Goal: Task Accomplishment & Management: Manage account settings

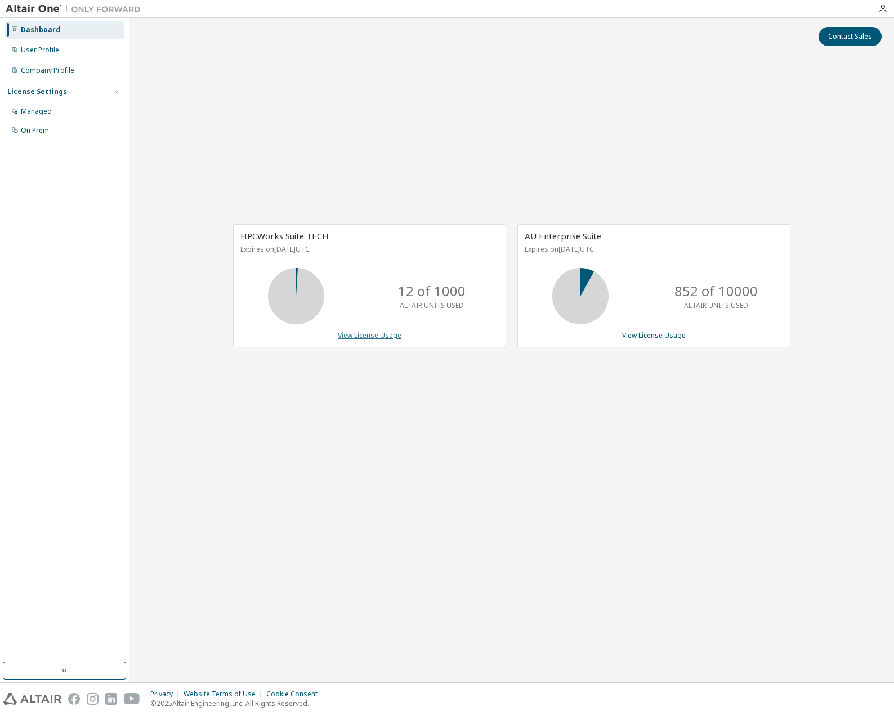
click at [373, 333] on link "View License Usage" at bounding box center [370, 335] width 64 height 10
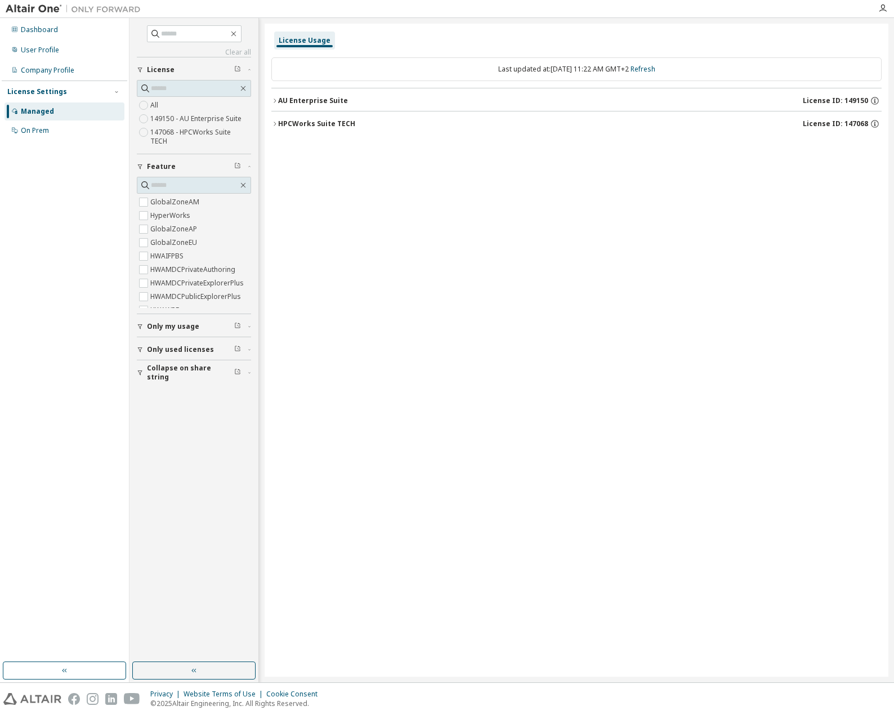
click at [279, 98] on div "AU Enterprise Suite" at bounding box center [313, 100] width 70 height 9
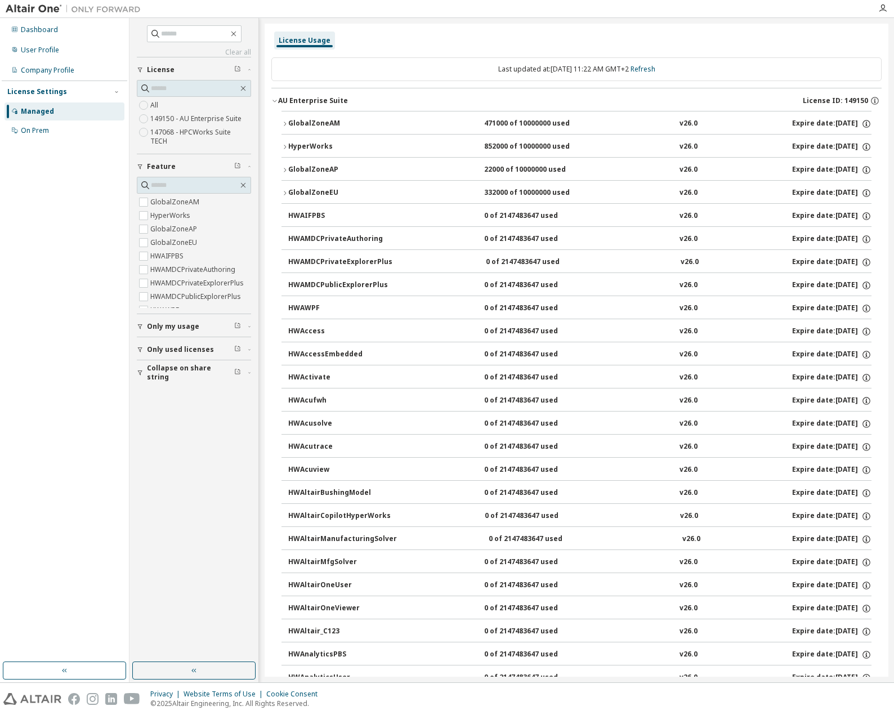
click at [279, 98] on div "AU Enterprise Suite" at bounding box center [313, 100] width 70 height 9
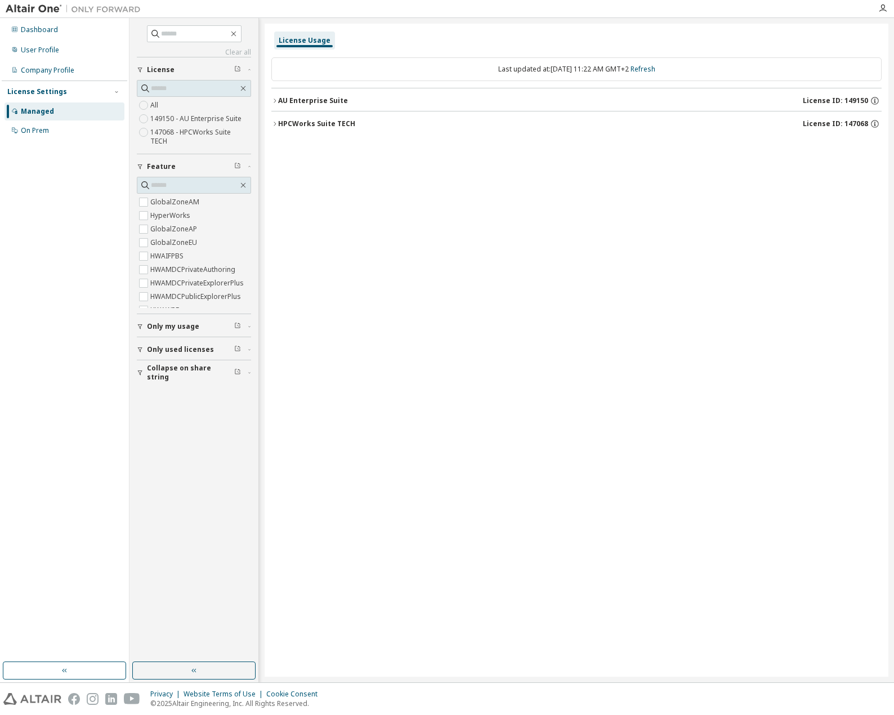
click at [276, 123] on icon "button" at bounding box center [274, 123] width 7 height 7
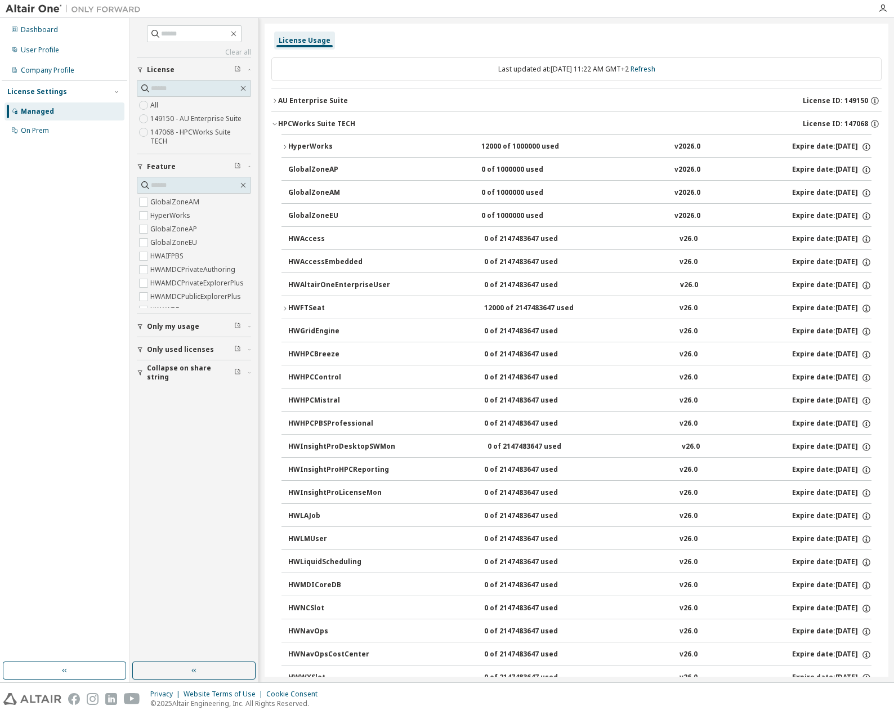
click at [276, 123] on icon "button" at bounding box center [274, 124] width 4 height 2
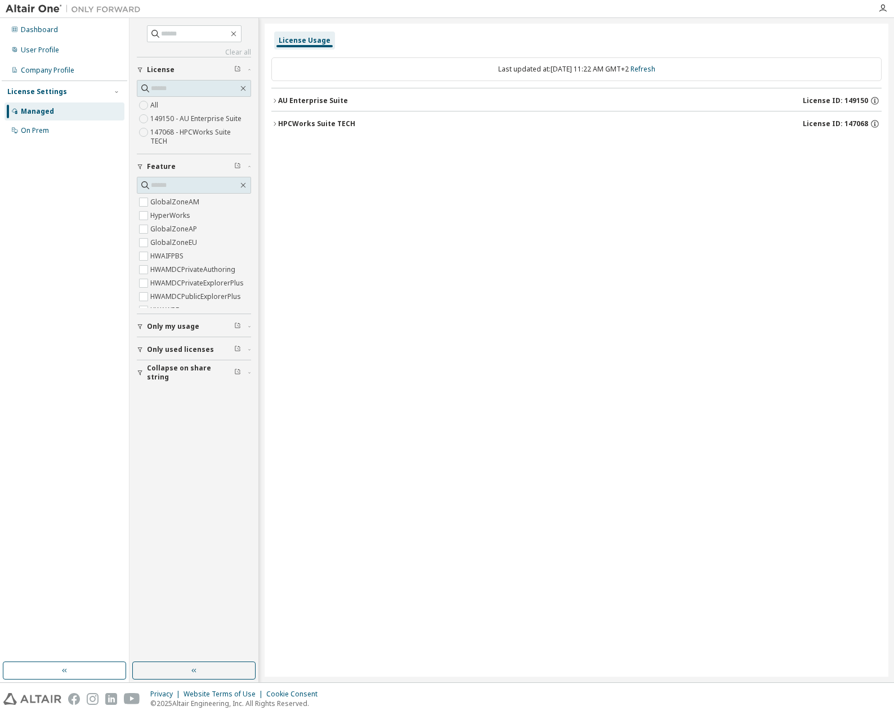
click at [276, 103] on icon "button" at bounding box center [274, 100] width 7 height 7
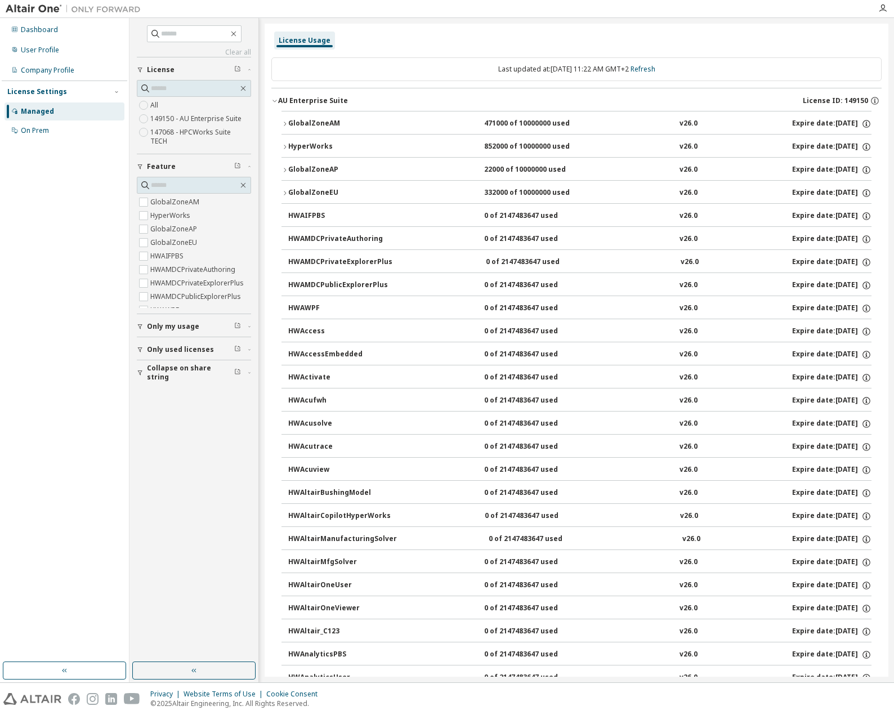
click at [276, 103] on icon "button" at bounding box center [274, 100] width 7 height 7
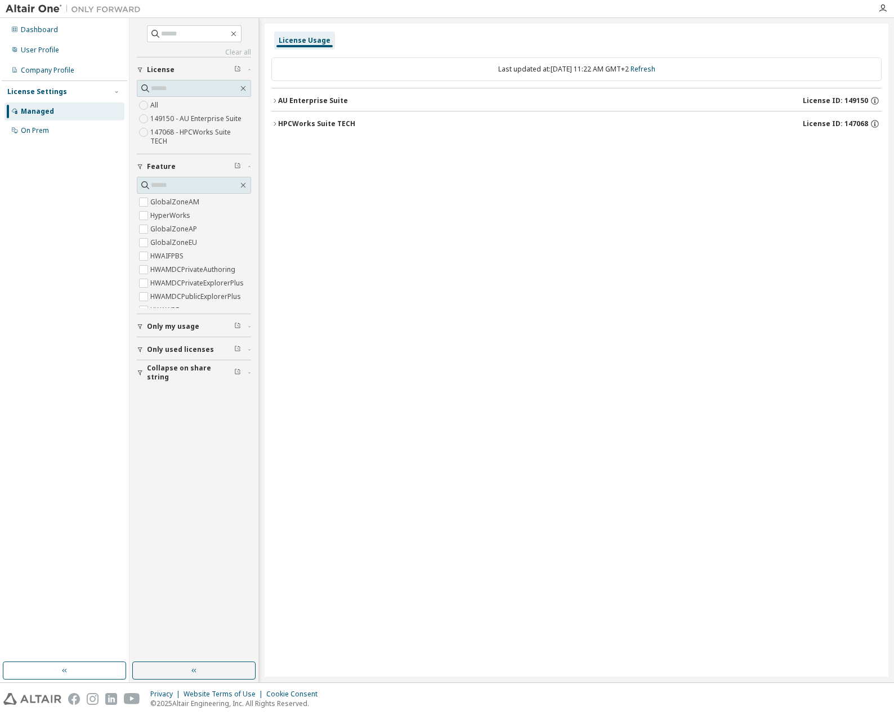
click at [409, 511] on div "License Usage Last updated at: Mon 2025-09-29 11:22 AM GMT+2 Refresh AU Enterpr…" at bounding box center [575, 350] width 623 height 653
click at [272, 121] on icon "button" at bounding box center [274, 123] width 7 height 7
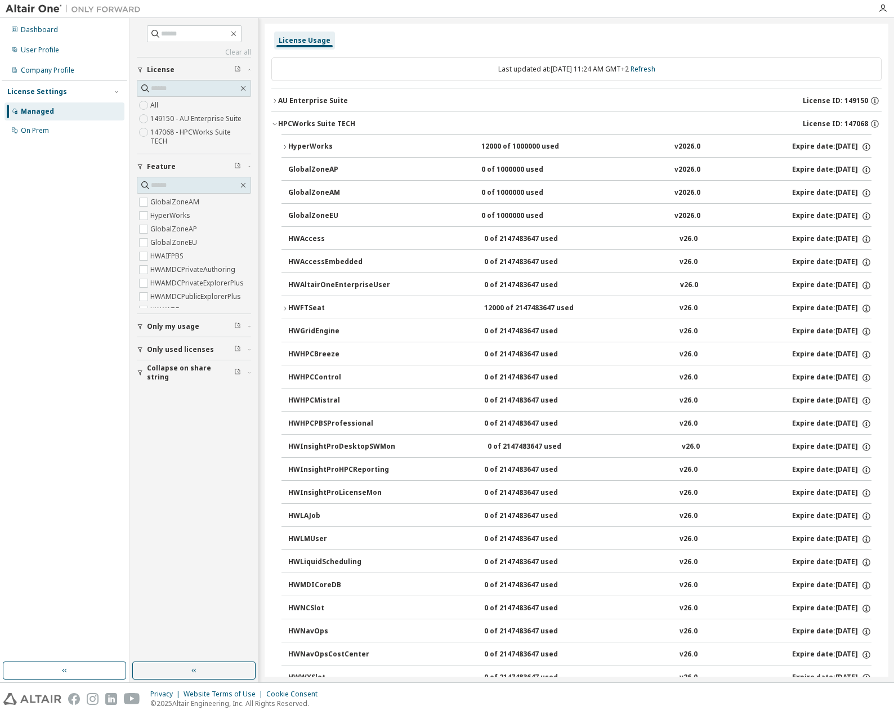
click at [272, 121] on icon "button" at bounding box center [274, 123] width 7 height 7
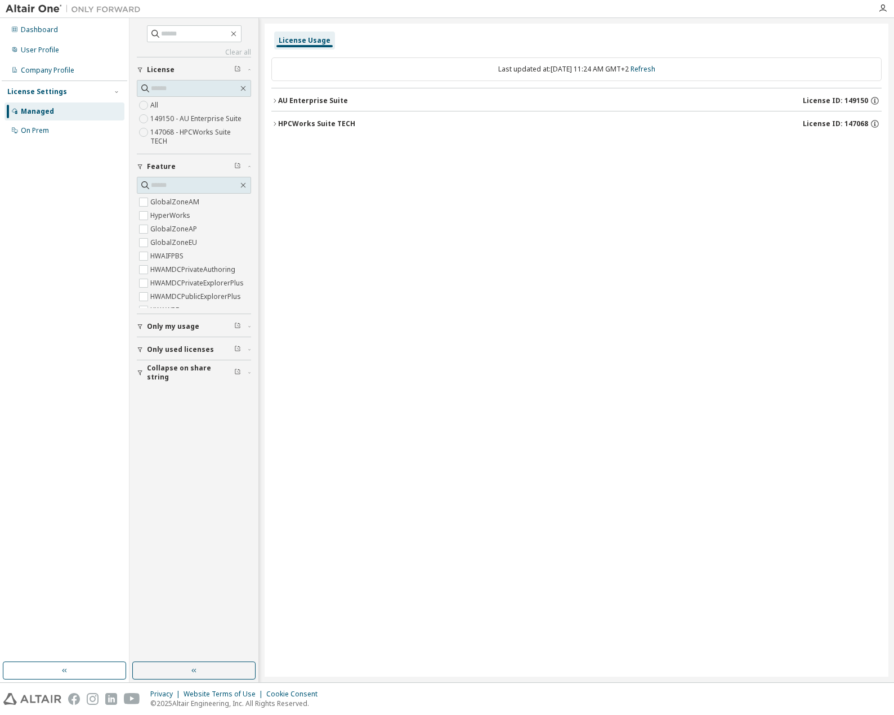
click at [272, 121] on icon "button" at bounding box center [274, 123] width 7 height 7
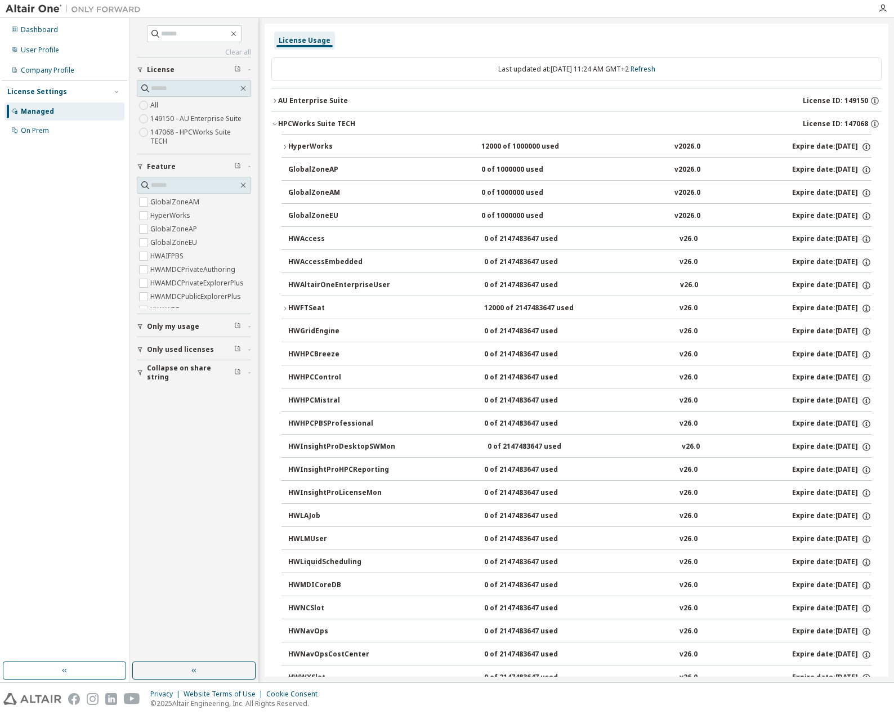
click at [272, 121] on icon "button" at bounding box center [274, 123] width 7 height 7
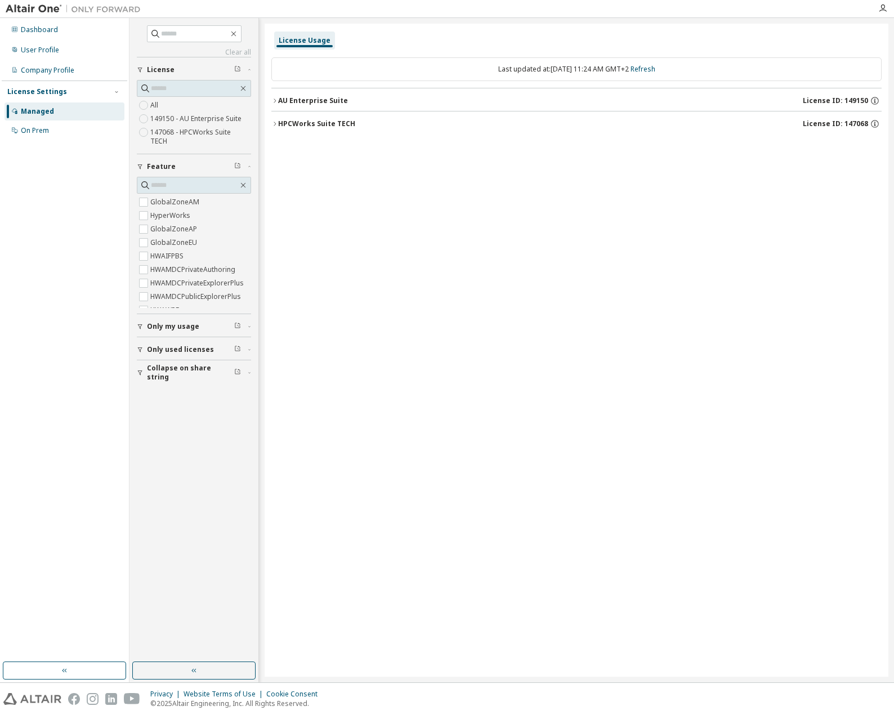
click at [271, 95] on button "AU Enterprise Suite License ID: 149150" at bounding box center [576, 100] width 610 height 25
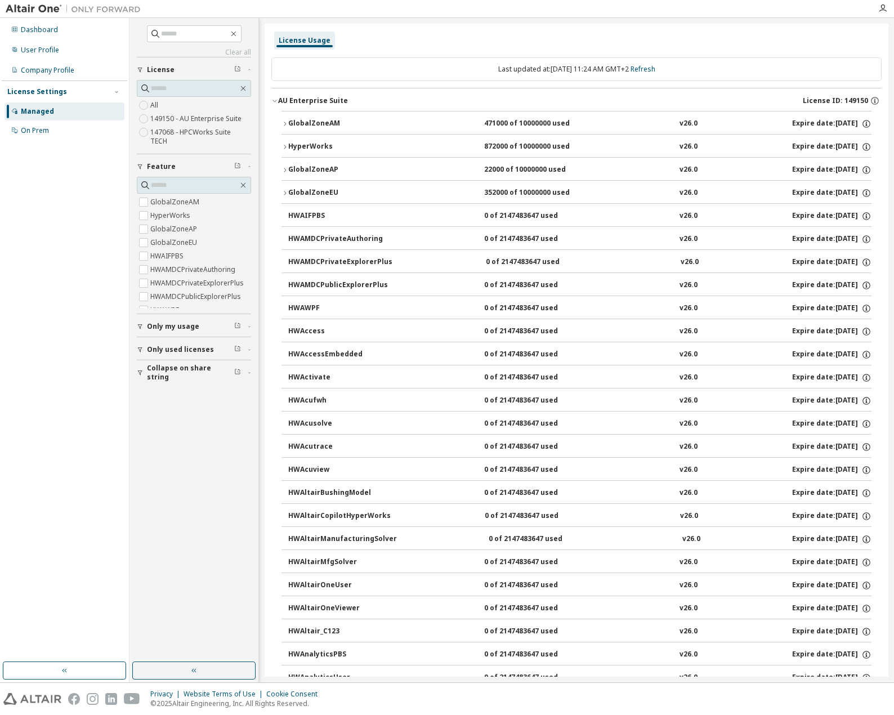
click at [271, 98] on icon "button" at bounding box center [274, 100] width 7 height 7
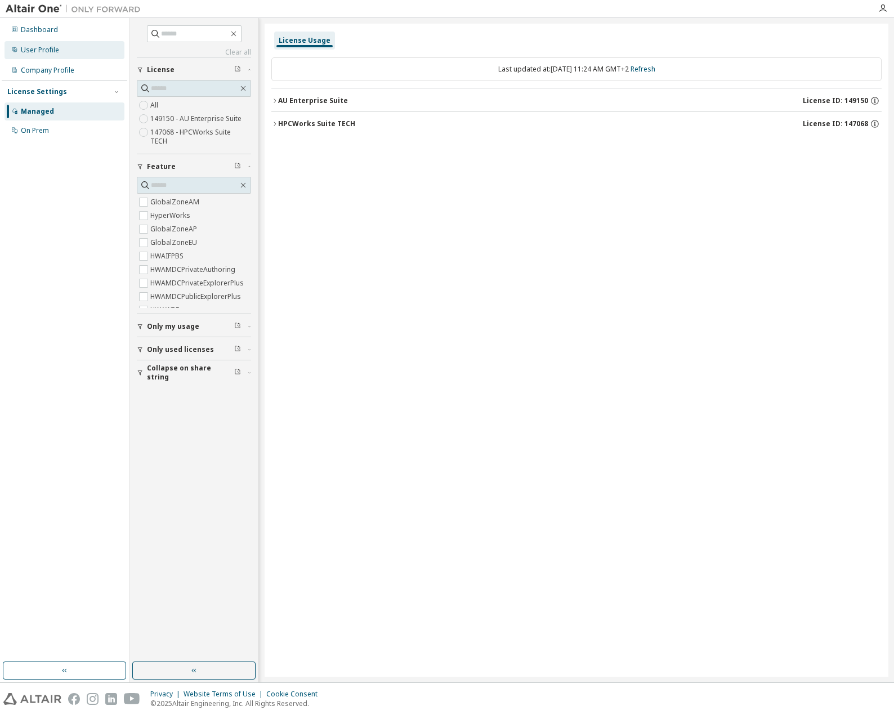
click at [62, 48] on div "User Profile" at bounding box center [65, 50] width 120 height 18
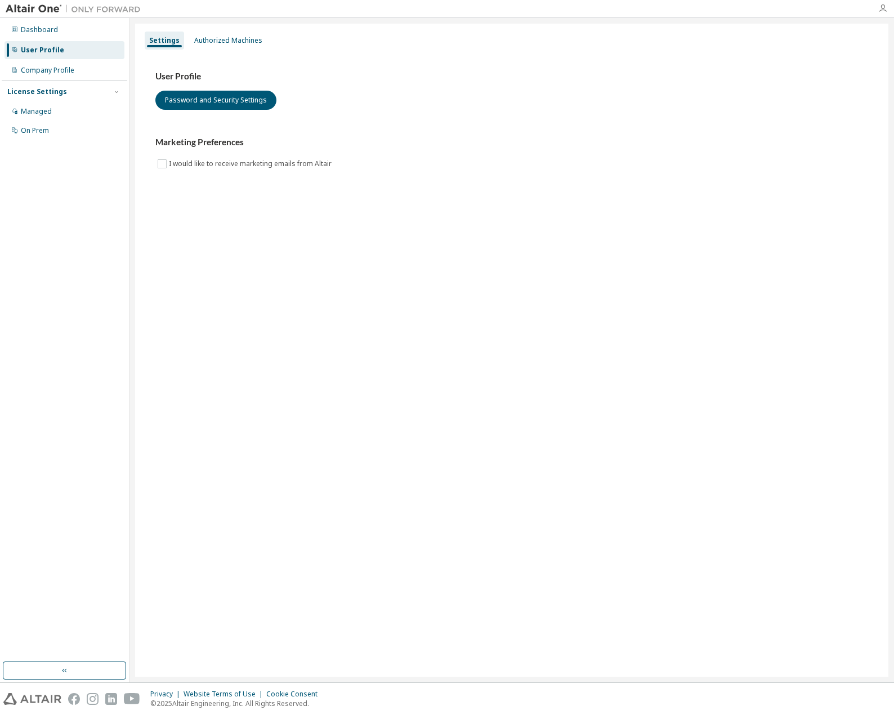
click at [882, 12] on icon "button" at bounding box center [882, 8] width 9 height 9
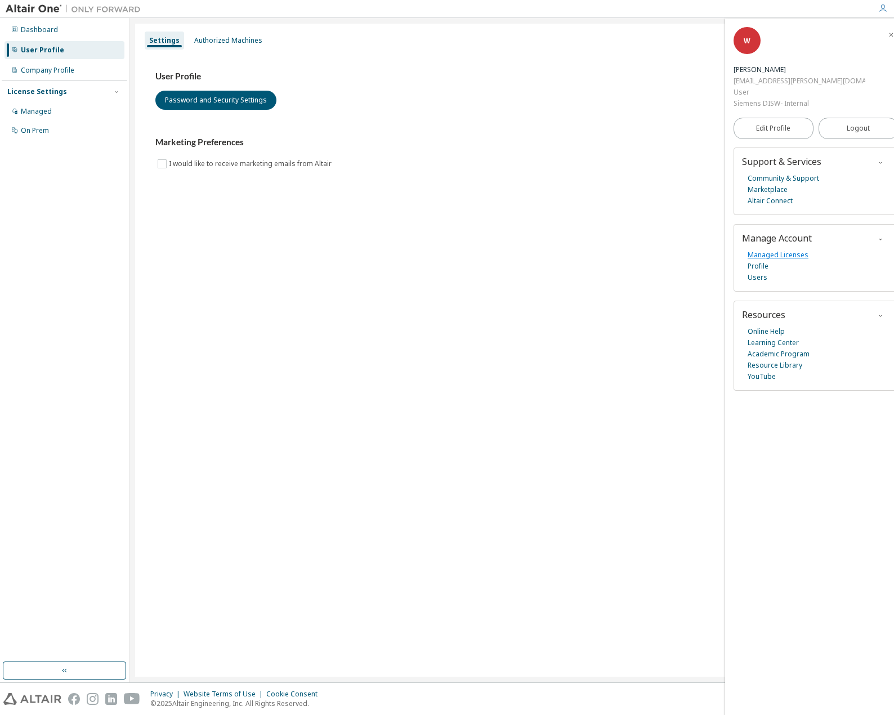
click at [779, 257] on link "Managed Licenses" at bounding box center [777, 254] width 61 height 11
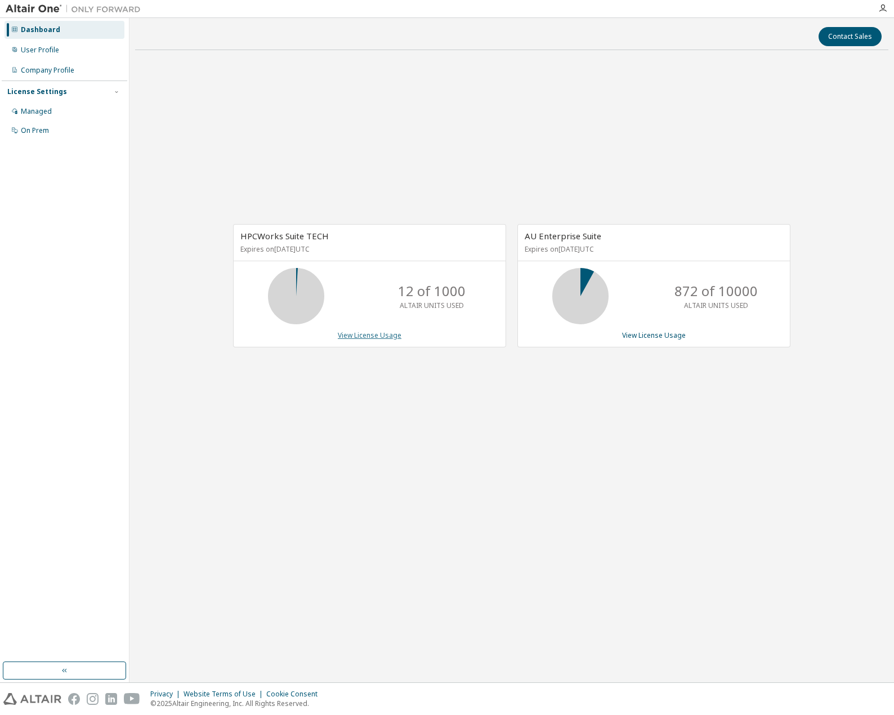
click at [354, 336] on link "View License Usage" at bounding box center [370, 335] width 64 height 10
click at [652, 334] on link "View License Usage" at bounding box center [654, 335] width 64 height 10
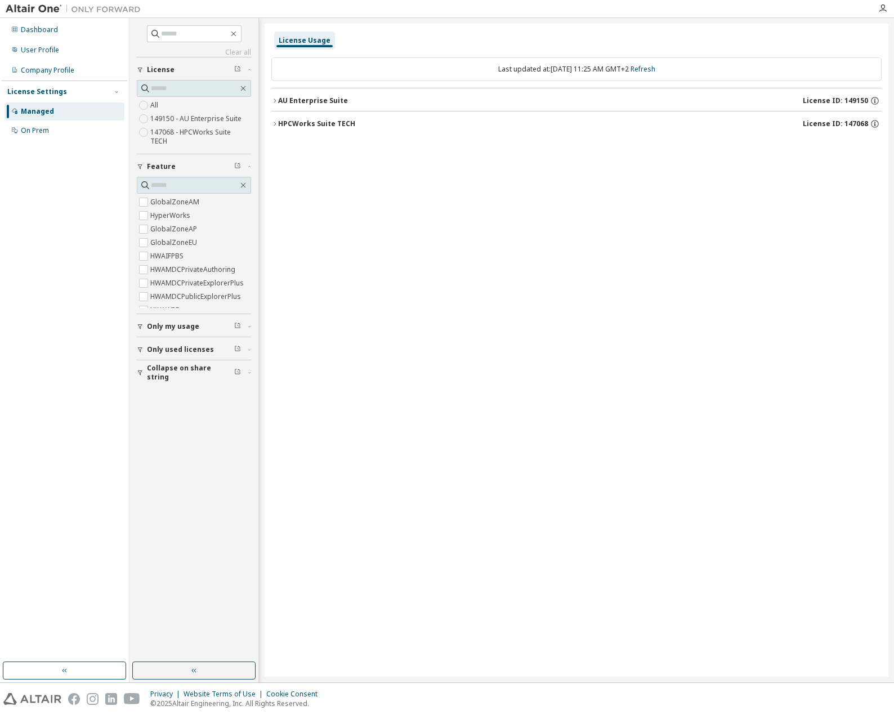
click at [273, 102] on icon "button" at bounding box center [274, 100] width 7 height 7
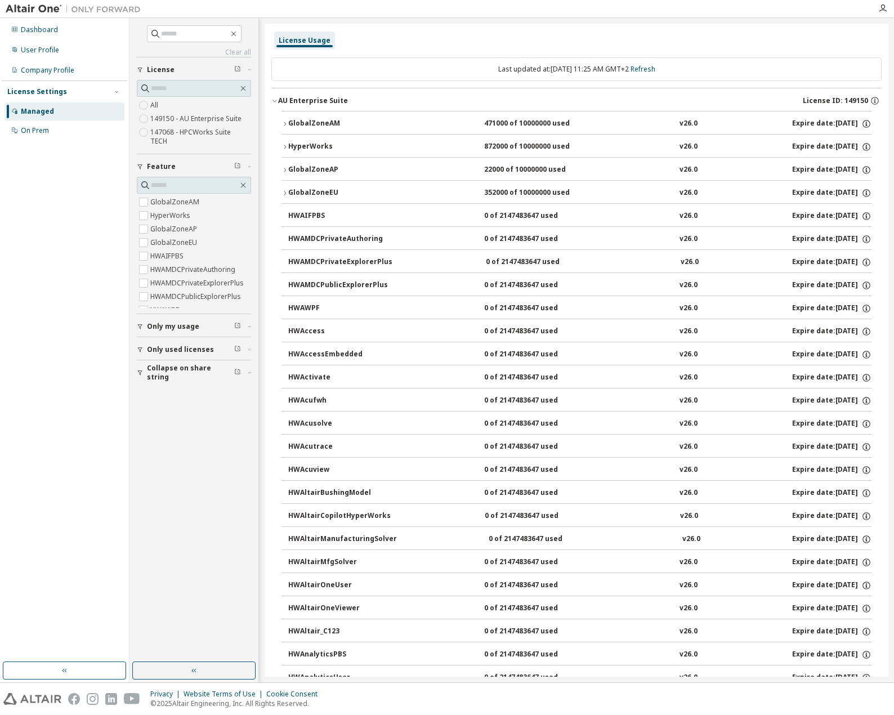
click at [273, 102] on icon "button" at bounding box center [274, 100] width 7 height 7
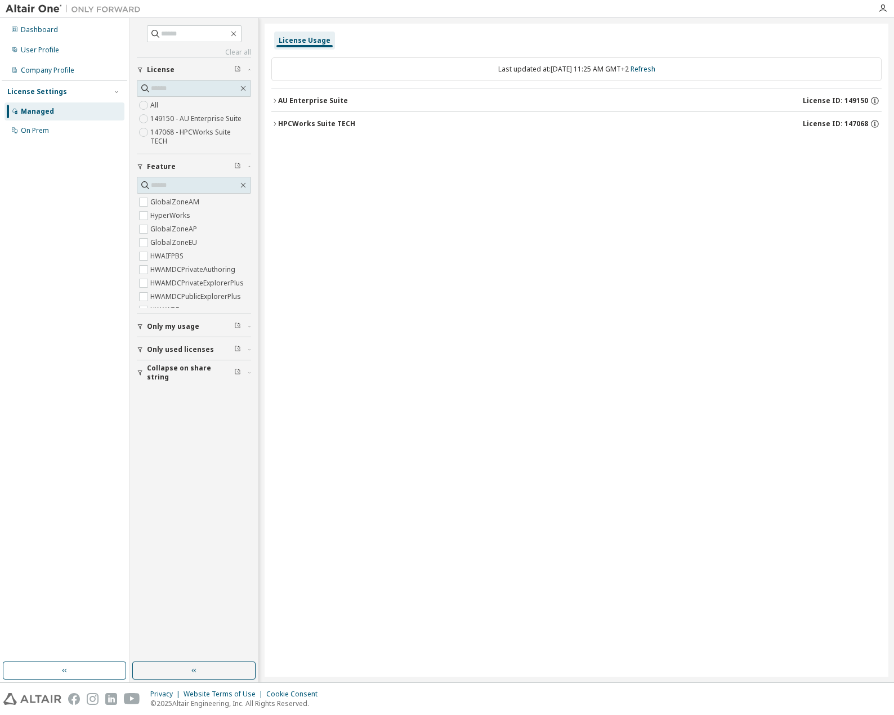
click at [276, 120] on button "HPCWorks Suite TECH License ID: 147068" at bounding box center [576, 123] width 610 height 25
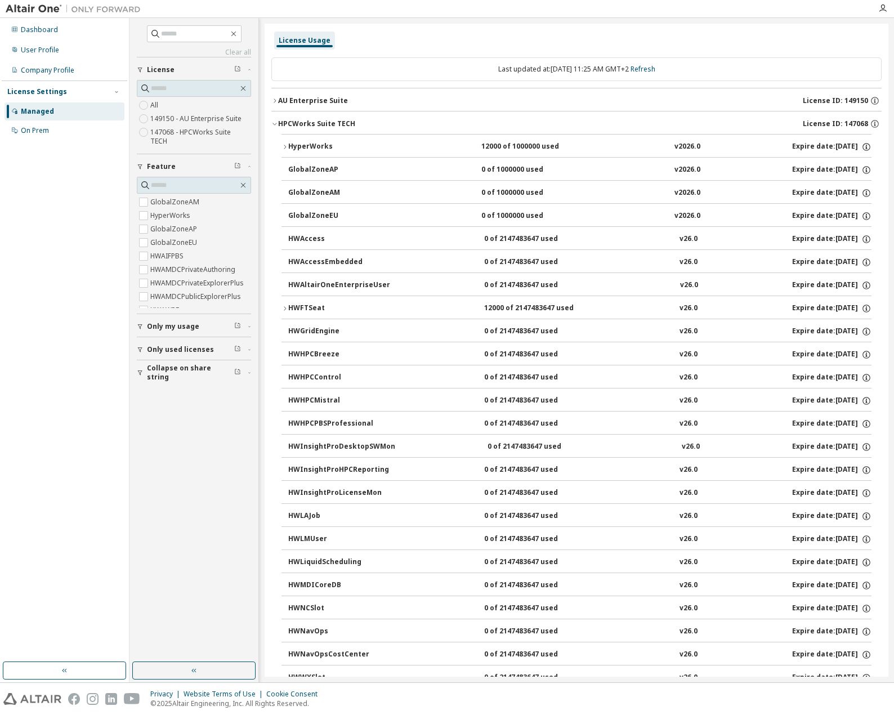
click at [280, 119] on div "HPCWorks Suite TECH" at bounding box center [316, 123] width 77 height 9
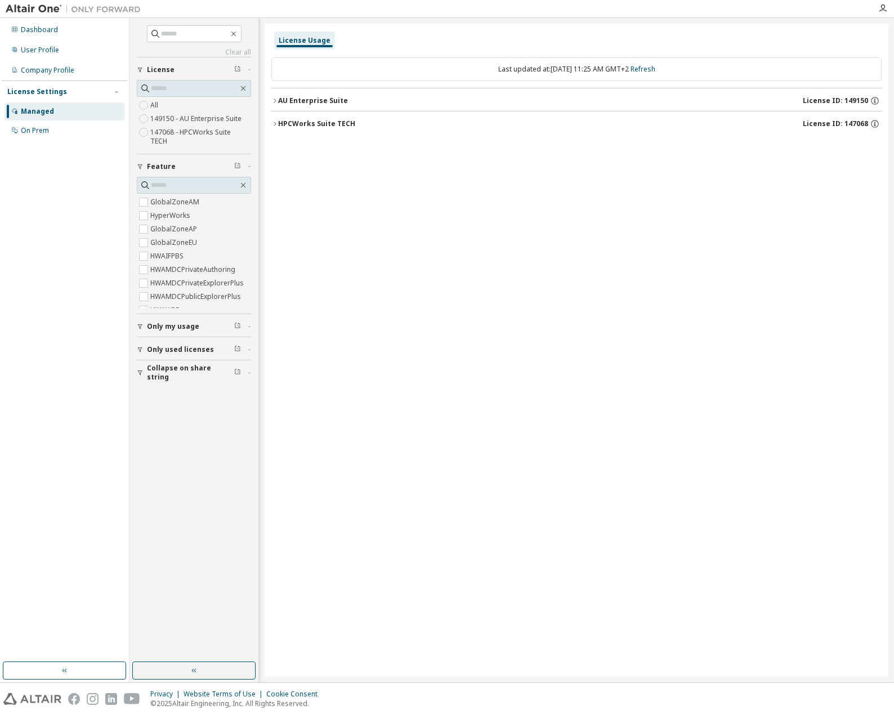
click at [277, 101] on icon "button" at bounding box center [274, 100] width 7 height 7
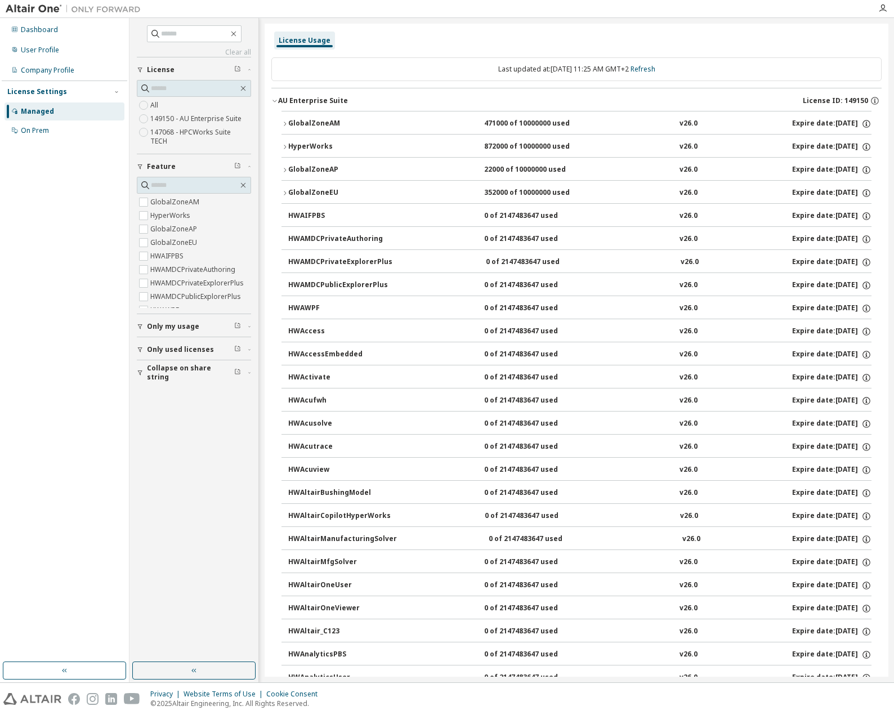
click at [274, 98] on icon "button" at bounding box center [274, 100] width 7 height 7
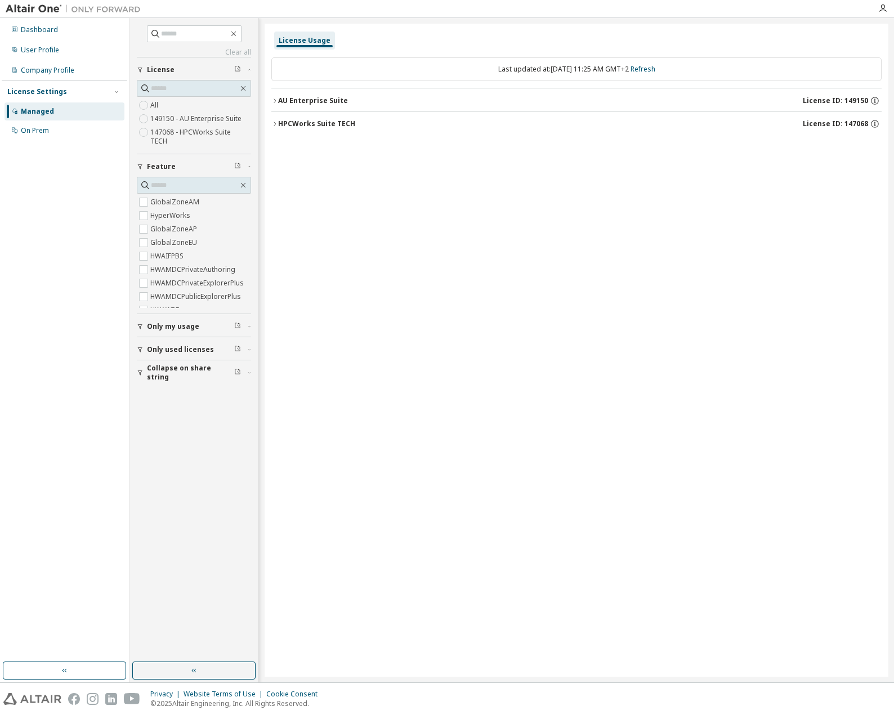
click at [277, 101] on icon "button" at bounding box center [274, 100] width 7 height 7
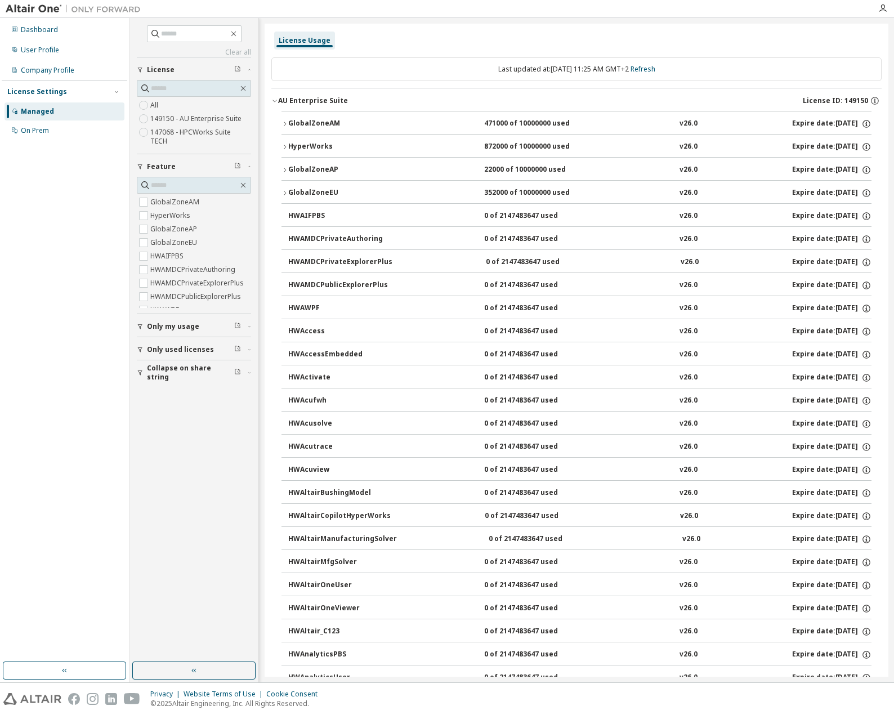
click at [277, 101] on icon "button" at bounding box center [274, 100] width 7 height 7
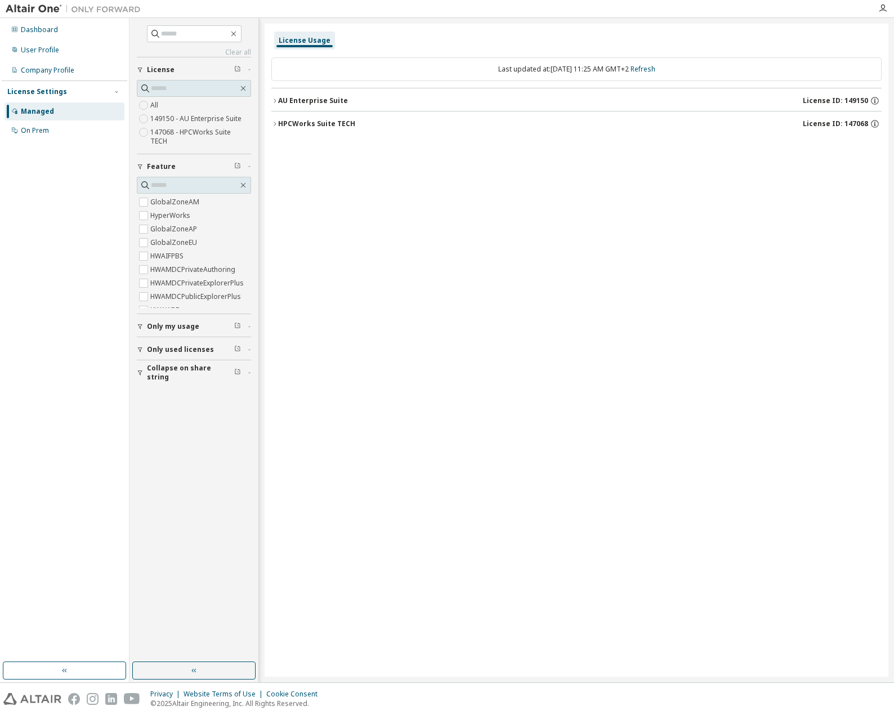
click at [280, 125] on div "HPCWorks Suite TECH" at bounding box center [316, 123] width 77 height 9
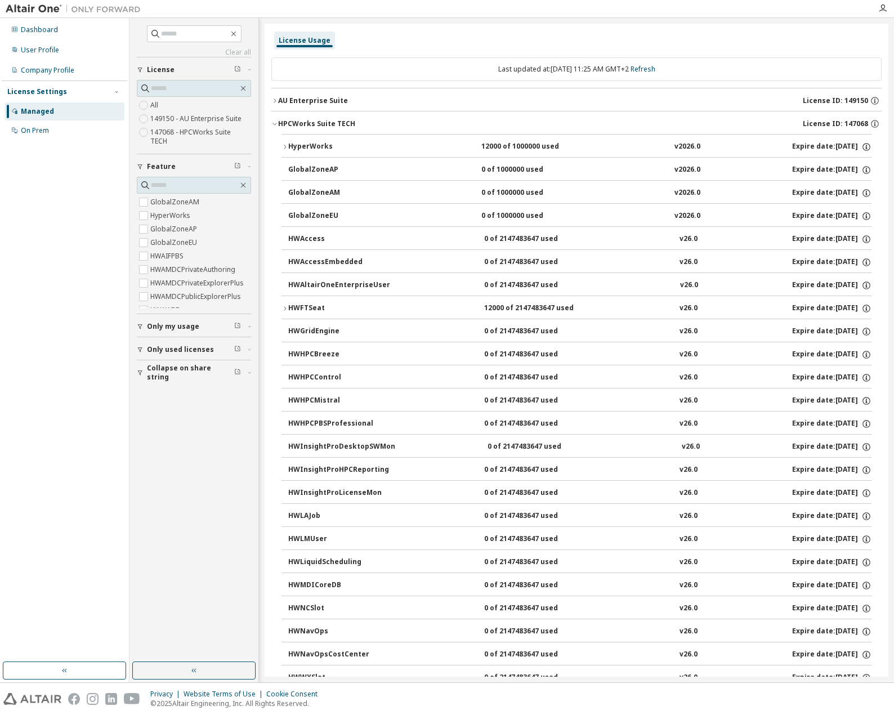
click at [277, 124] on icon "button" at bounding box center [274, 123] width 7 height 7
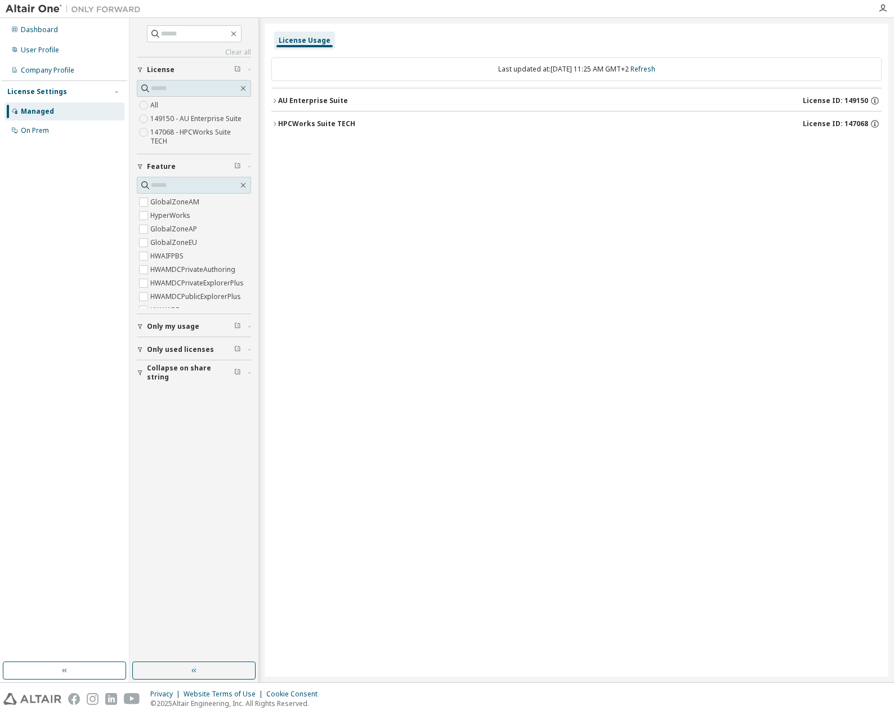
click at [173, 322] on span "Only my usage" at bounding box center [173, 326] width 52 height 9
click at [160, 336] on label "Yes" at bounding box center [157, 343] width 14 height 14
click at [279, 98] on div "AU Enterprise Suite" at bounding box center [313, 100] width 70 height 9
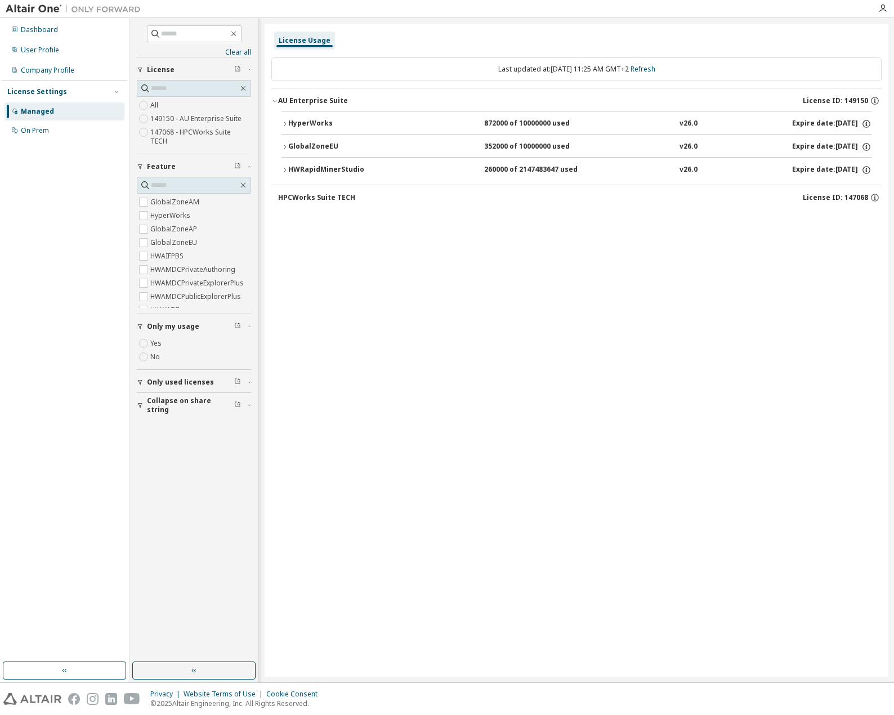
click at [281, 97] on div "AU Enterprise Suite" at bounding box center [313, 100] width 70 height 9
